Goal: Find contact information: Find contact information

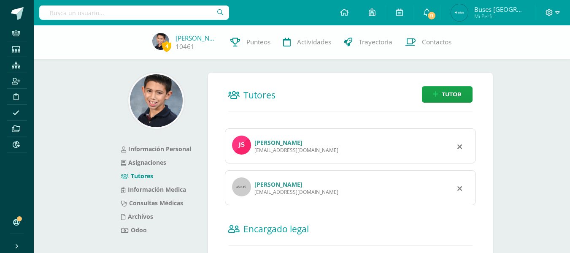
click at [135, 11] on input "text" at bounding box center [134, 12] width 190 height 14
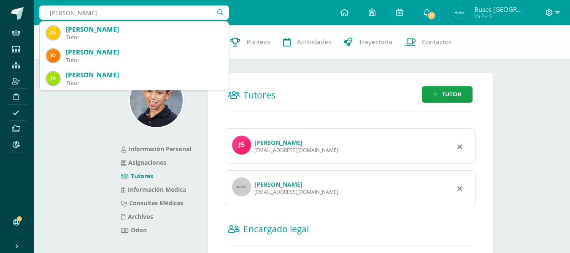
type input "jose ernesto"
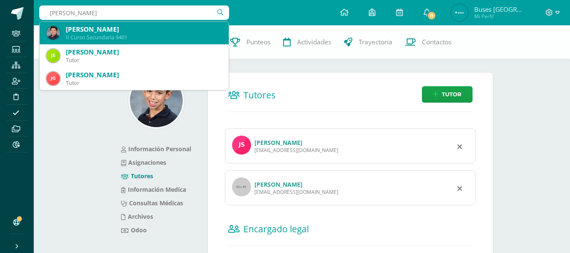
click at [138, 31] on div "Jose Ernesto Martínez Morán" at bounding box center [144, 29] width 156 height 9
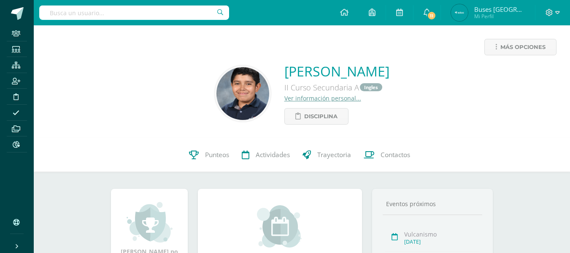
click at [284, 99] on link "Ver información personal..." at bounding box center [322, 98] width 77 height 8
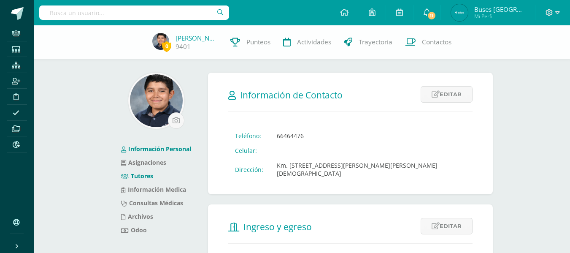
click at [145, 171] on li "Tutores" at bounding box center [156, 175] width 70 height 13
click at [145, 177] on link "Tutores" at bounding box center [137, 176] width 32 height 8
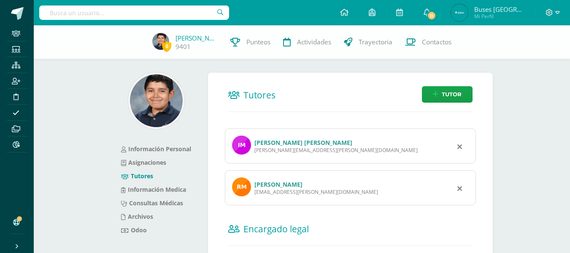
click at [254, 150] on div "Ivonne Elizabeth Morán Molina de Martínez bonnie.moran@yahoo.com" at bounding box center [350, 145] width 251 height 35
drag, startPoint x: 255, startPoint y: 149, endPoint x: 321, endPoint y: 146, distance: 65.8
click at [321, 146] on div "bonnie.moran@yahoo.com" at bounding box center [335, 149] width 163 height 7
copy div "bonnie.moran@yahoo.com"
click at [129, 13] on input "text" at bounding box center [134, 12] width 190 height 14
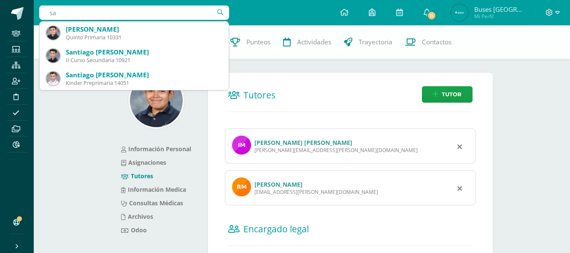
type input "s"
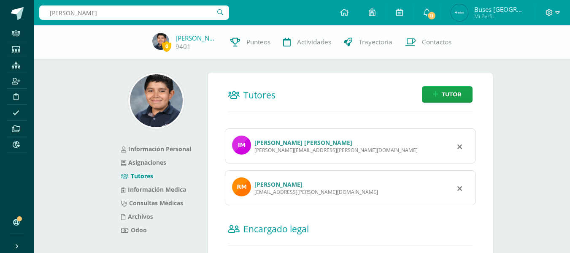
type input "mateo barraza"
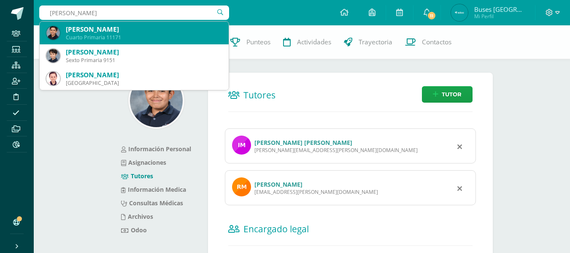
click at [118, 27] on div "[PERSON_NAME]" at bounding box center [144, 29] width 156 height 9
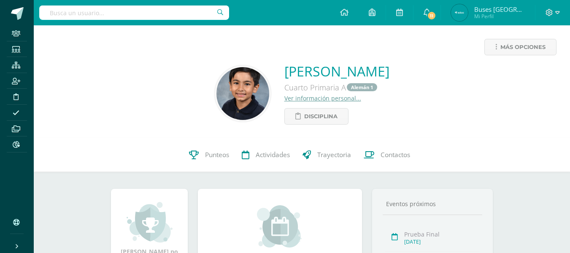
click at [284, 100] on link "Ver información personal..." at bounding box center [322, 98] width 77 height 8
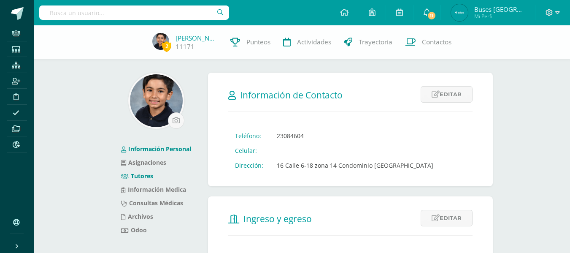
click at [147, 173] on link "Tutores" at bounding box center [137, 176] width 32 height 8
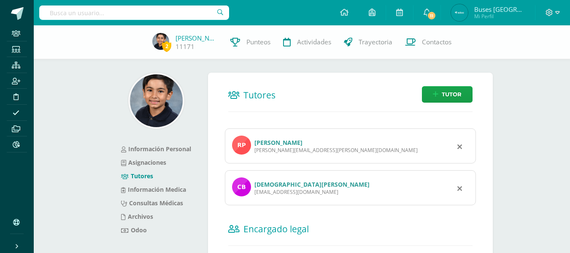
click at [269, 144] on link "[PERSON_NAME]" at bounding box center [278, 142] width 48 height 8
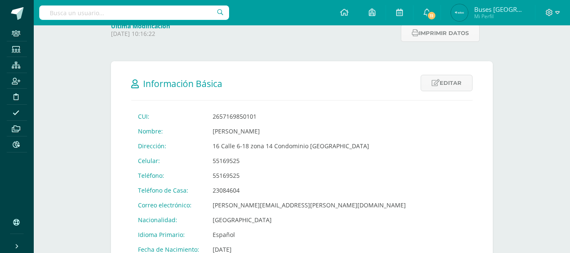
scroll to position [169, 0]
